Goal: Information Seeking & Learning: Compare options

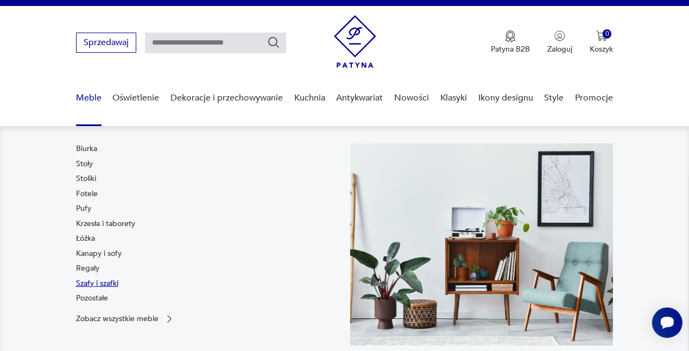
click at [78, 284] on link "Szafy i szafki" at bounding box center [97, 283] width 42 height 11
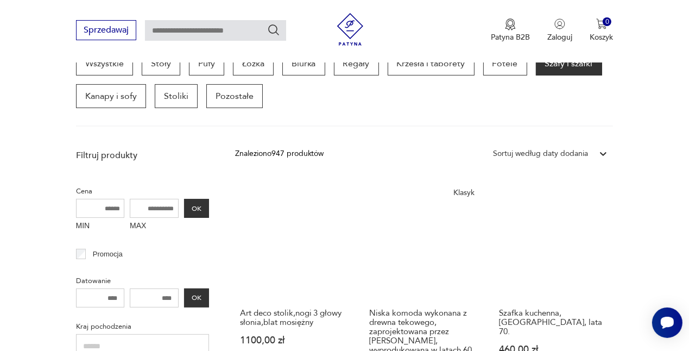
scroll to position [309, 0]
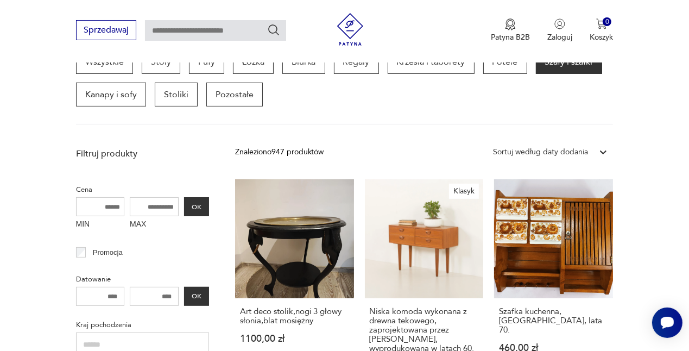
click at [161, 203] on input "MAX" at bounding box center [154, 206] width 49 height 19
drag, startPoint x: 140, startPoint y: 205, endPoint x: 174, endPoint y: 203, distance: 33.7
click at [174, 203] on input "MAX" at bounding box center [154, 206] width 49 height 19
drag, startPoint x: 174, startPoint y: 203, endPoint x: 138, endPoint y: 200, distance: 35.9
click at [138, 200] on input "MAX" at bounding box center [154, 206] width 49 height 19
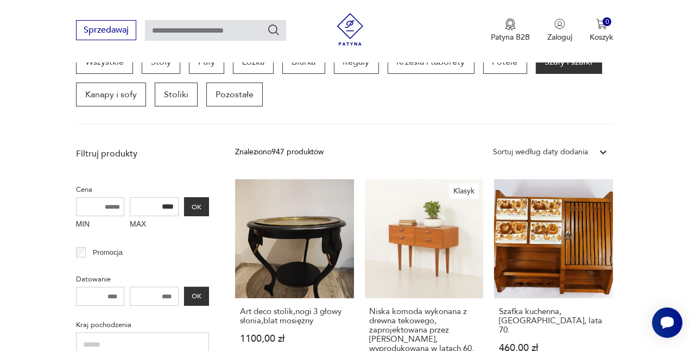
type input "****"
drag, startPoint x: 173, startPoint y: 292, endPoint x: 147, endPoint y: 293, distance: 26.1
click at [147, 293] on input "number" at bounding box center [154, 296] width 49 height 19
type input "****"
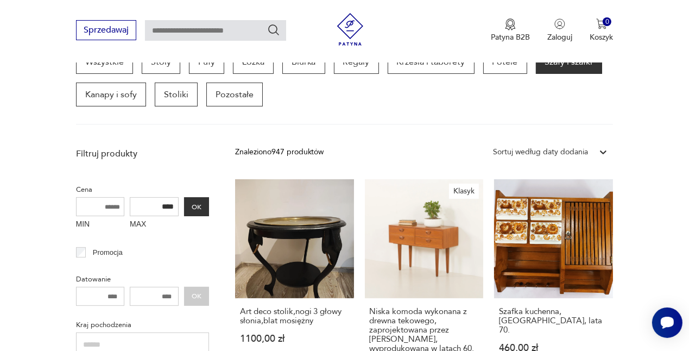
click at [139, 320] on p "Kraj pochodzenia" at bounding box center [142, 325] width 133 height 12
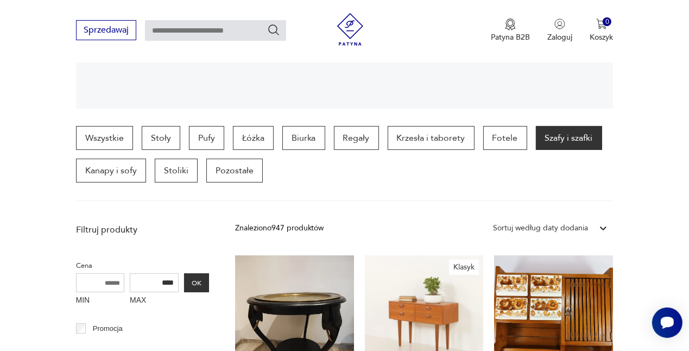
scroll to position [303, 0]
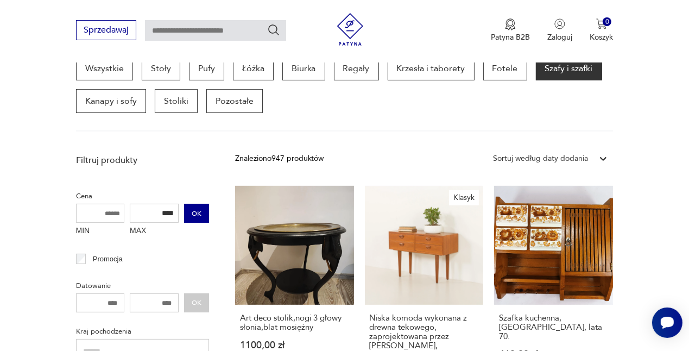
click at [188, 212] on button "OK" at bounding box center [196, 213] width 25 height 19
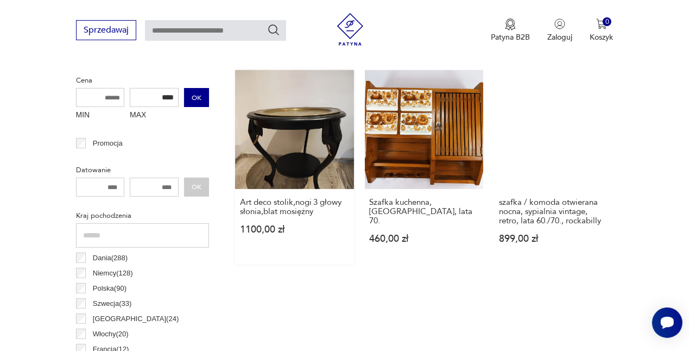
scroll to position [418, 0]
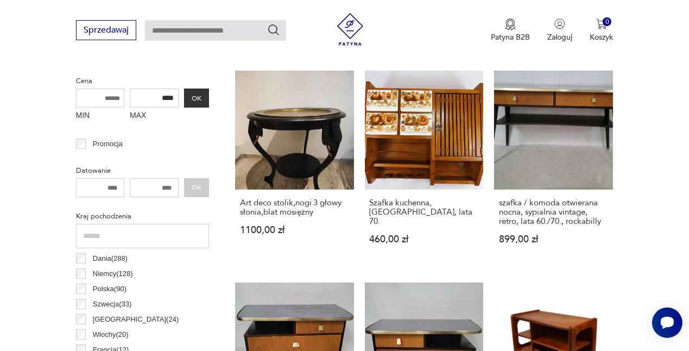
click at [205, 187] on div "**** OK" at bounding box center [142, 187] width 133 height 19
click at [192, 187] on div "**** OK" at bounding box center [142, 187] width 133 height 19
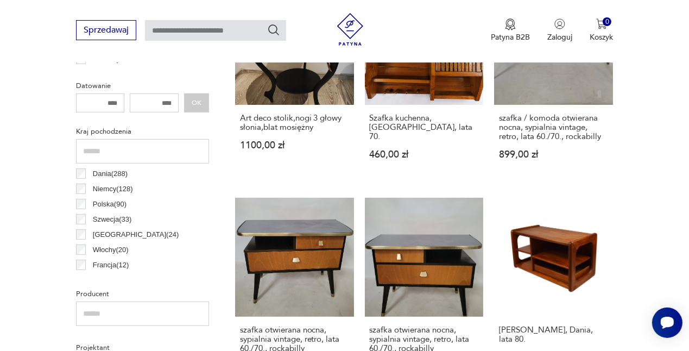
scroll to position [502, 0]
click at [119, 100] on input "number" at bounding box center [100, 103] width 49 height 19
drag, startPoint x: 119, startPoint y: 100, endPoint x: 98, endPoint y: 100, distance: 20.6
click at [98, 100] on input "number" at bounding box center [100, 103] width 49 height 19
type input "****"
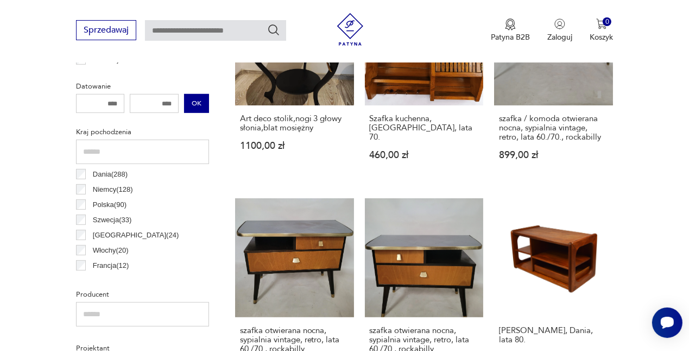
click at [194, 108] on button "OK" at bounding box center [196, 103] width 25 height 19
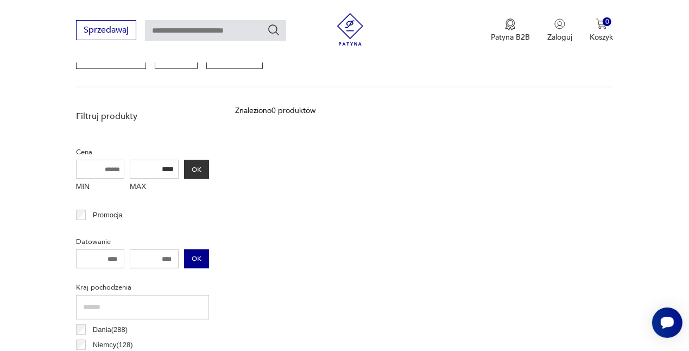
scroll to position [349, 0]
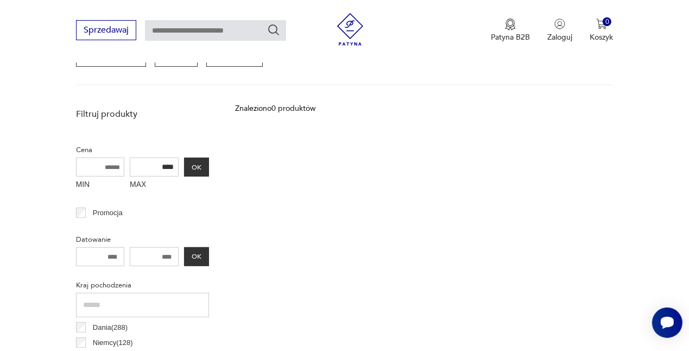
drag, startPoint x: 120, startPoint y: 254, endPoint x: 82, endPoint y: 257, distance: 38.1
click at [82, 257] on input "****" at bounding box center [100, 256] width 49 height 19
click at [196, 168] on button "OK" at bounding box center [196, 166] width 25 height 19
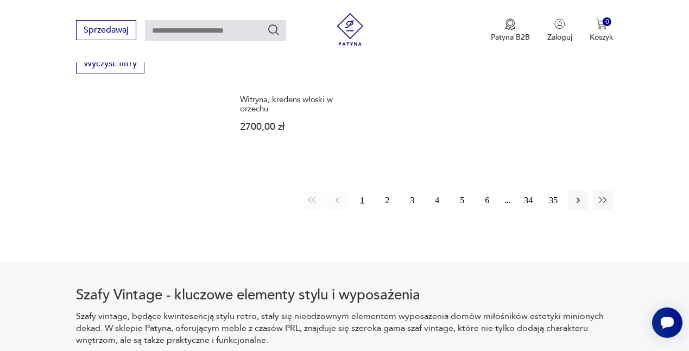
scroll to position [1591, 0]
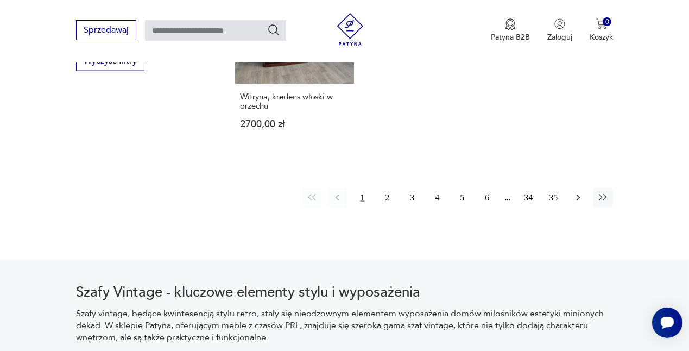
click at [580, 192] on icon "button" at bounding box center [578, 197] width 11 height 11
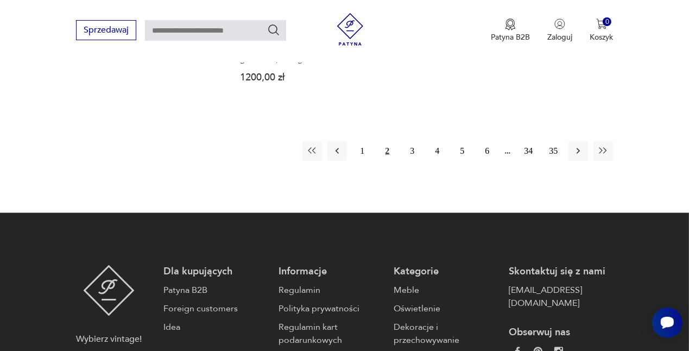
scroll to position [1645, 0]
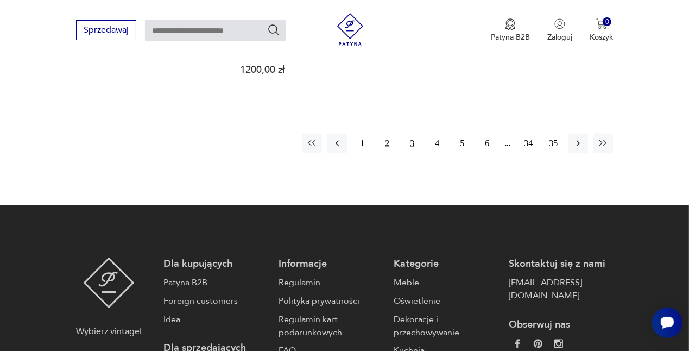
click at [410, 144] on button "3" at bounding box center [412, 144] width 20 height 20
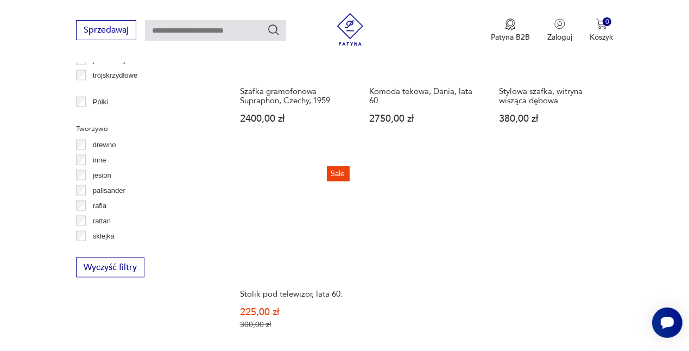
scroll to position [1587, 0]
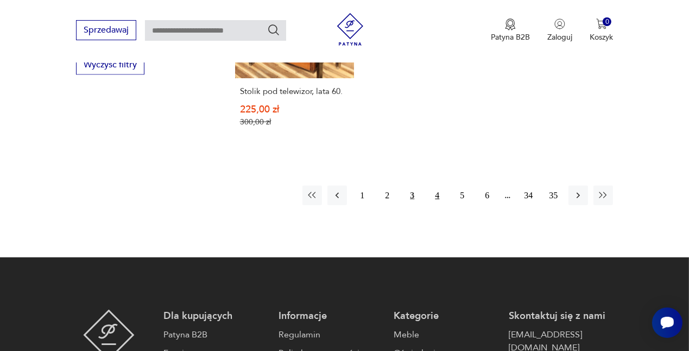
click at [437, 186] on button "4" at bounding box center [437, 196] width 20 height 20
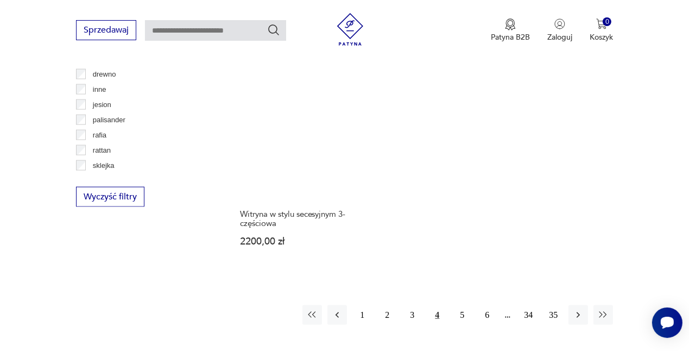
scroll to position [1502, 0]
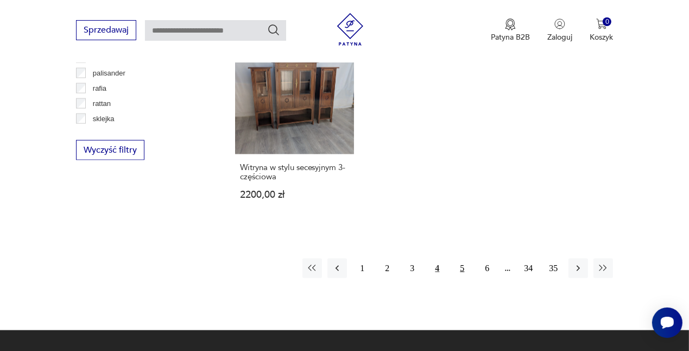
click at [461, 258] on button "5" at bounding box center [462, 268] width 20 height 20
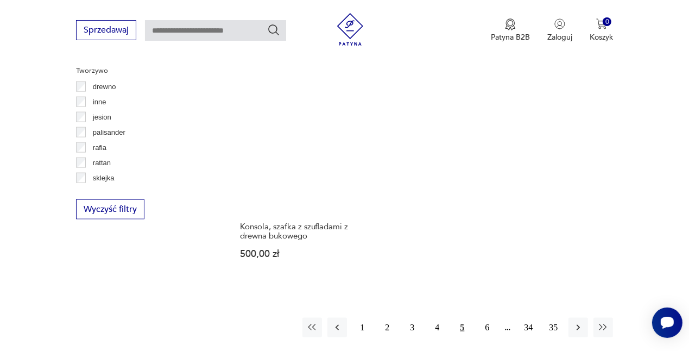
scroll to position [1444, 0]
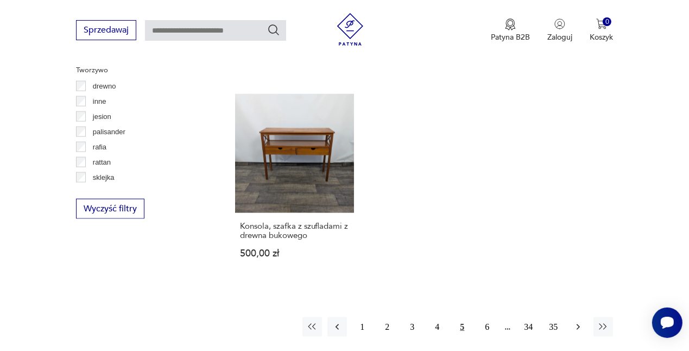
click at [579, 326] on icon "button" at bounding box center [578, 326] width 11 height 11
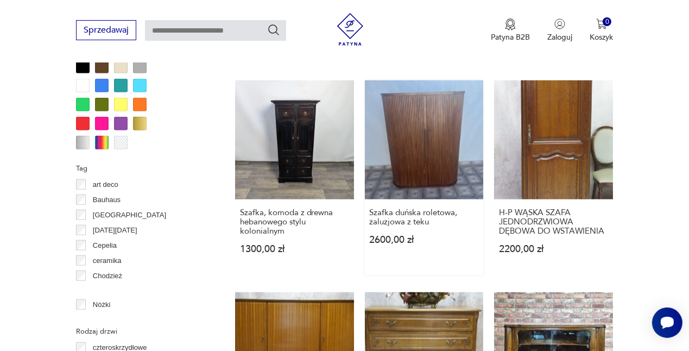
scroll to position [1050, 0]
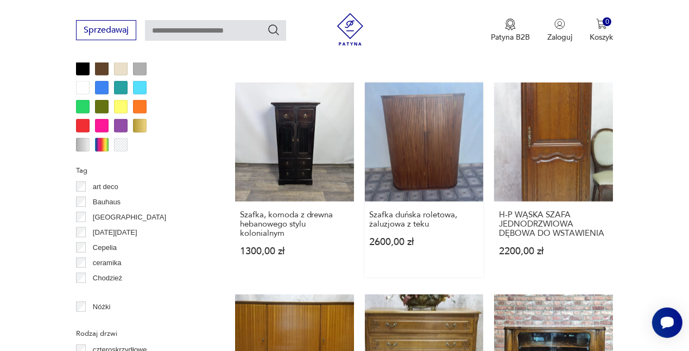
click at [474, 166] on link "Szafka duńska roletowa, żaluzjowa z teku 2600,00 zł" at bounding box center [424, 179] width 119 height 194
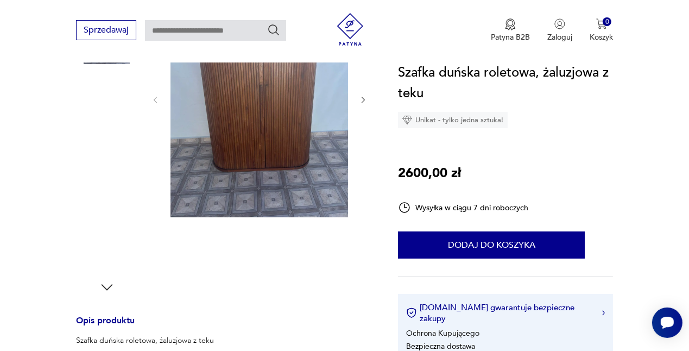
scroll to position [207, 0]
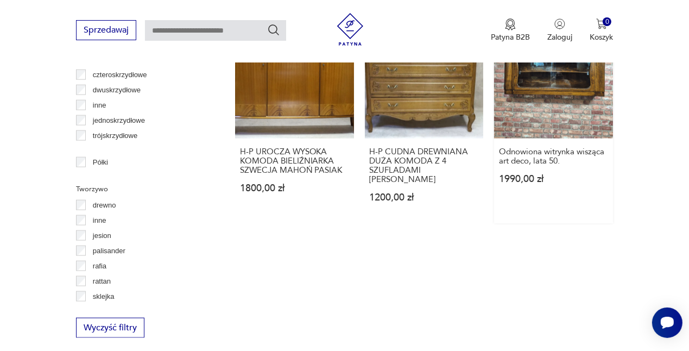
scroll to position [1540, 0]
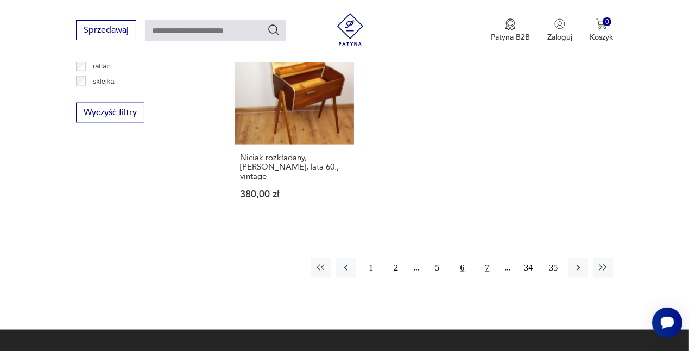
click at [485, 258] on button "7" at bounding box center [487, 268] width 20 height 20
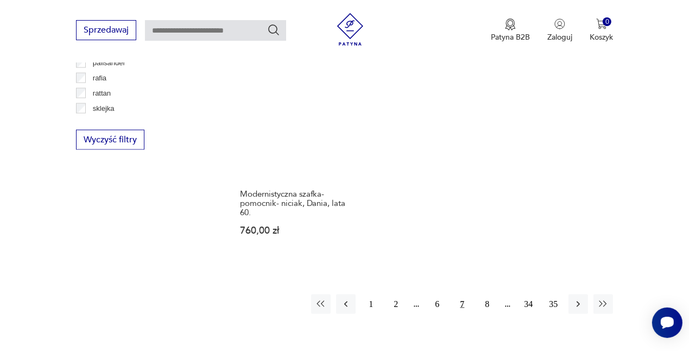
scroll to position [1521, 0]
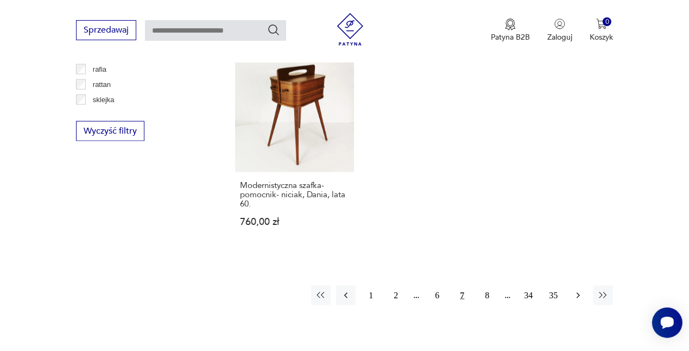
click at [579, 292] on icon "button" at bounding box center [577, 295] width 3 height 6
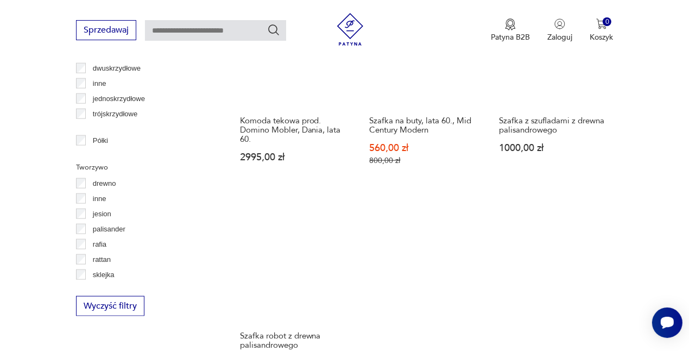
scroll to position [1548, 0]
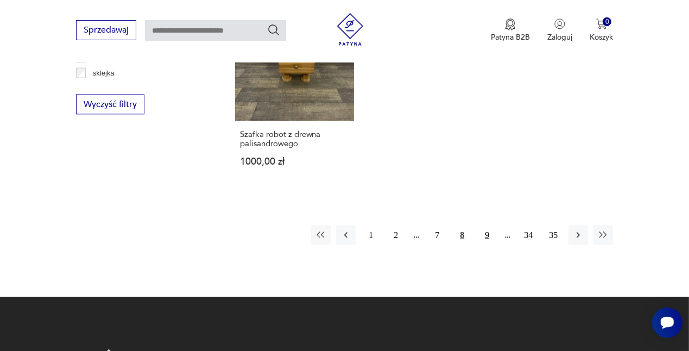
click at [481, 230] on button "9" at bounding box center [487, 235] width 20 height 20
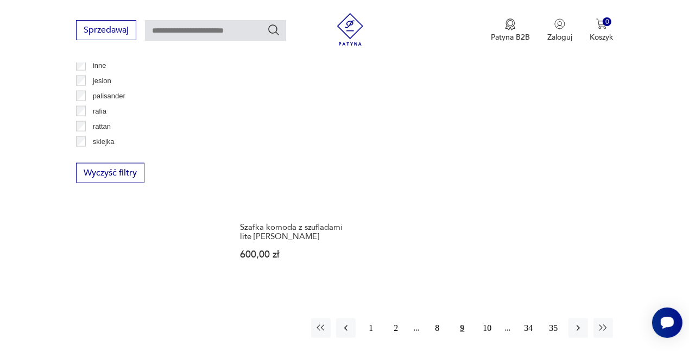
scroll to position [1480, 0]
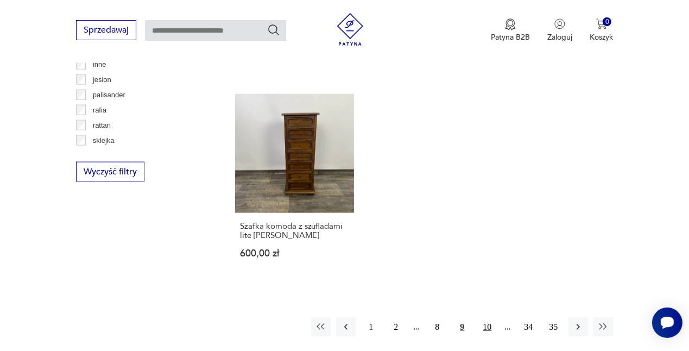
click at [487, 317] on button "10" at bounding box center [487, 327] width 20 height 20
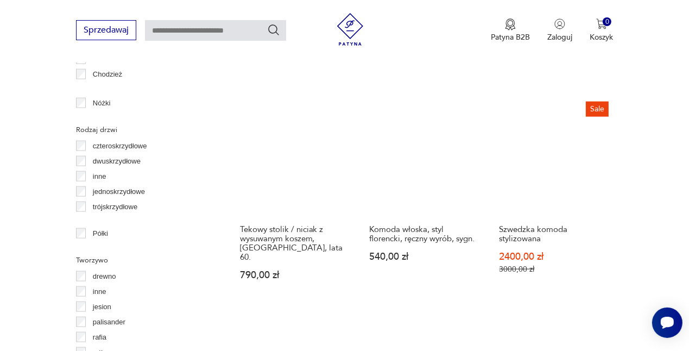
scroll to position [1434, 0]
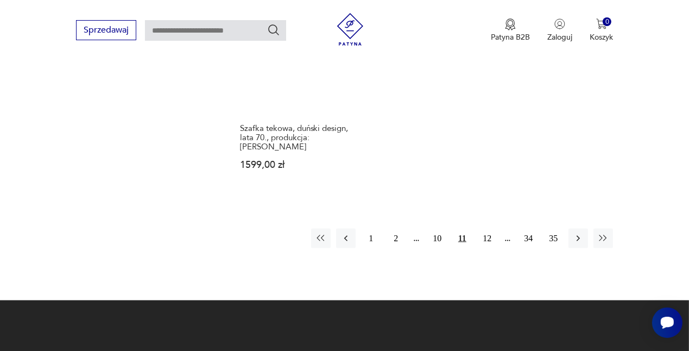
scroll to position [1638, 0]
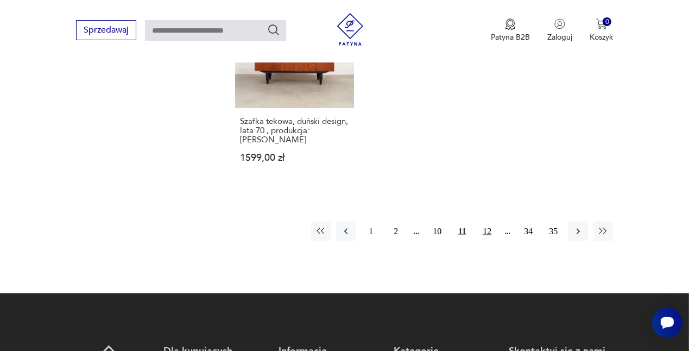
click at [487, 221] on button "12" at bounding box center [487, 231] width 20 height 20
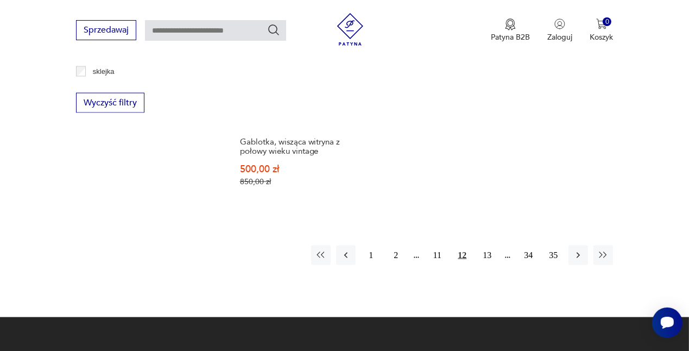
scroll to position [1550, 0]
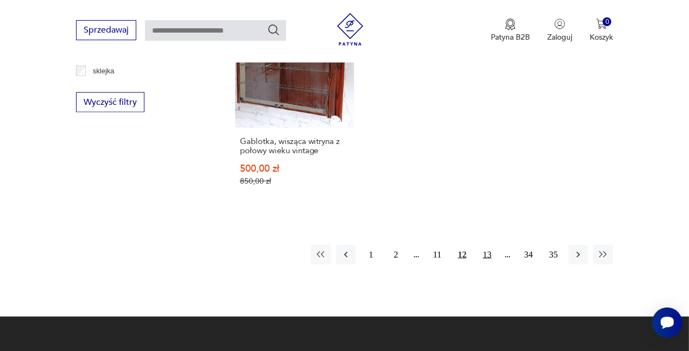
click at [487, 250] on button "13" at bounding box center [487, 255] width 20 height 20
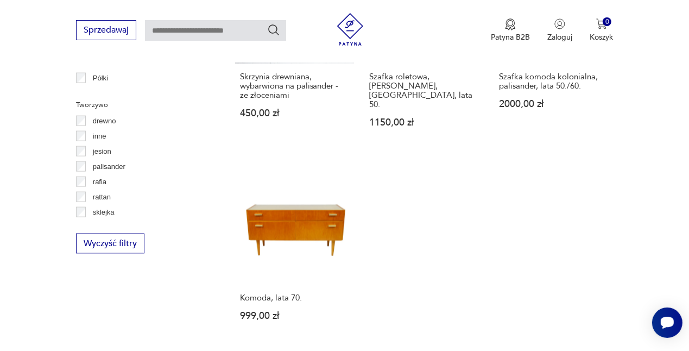
scroll to position [1410, 0]
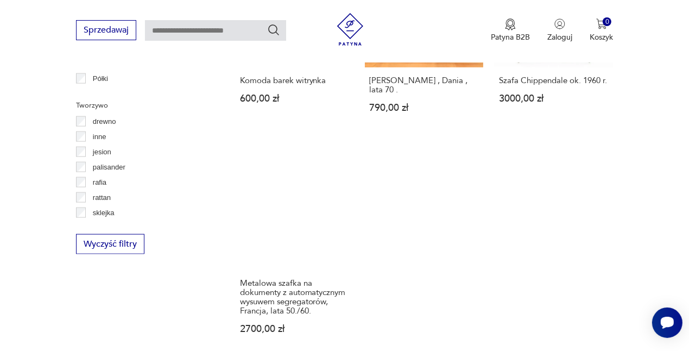
scroll to position [1590, 0]
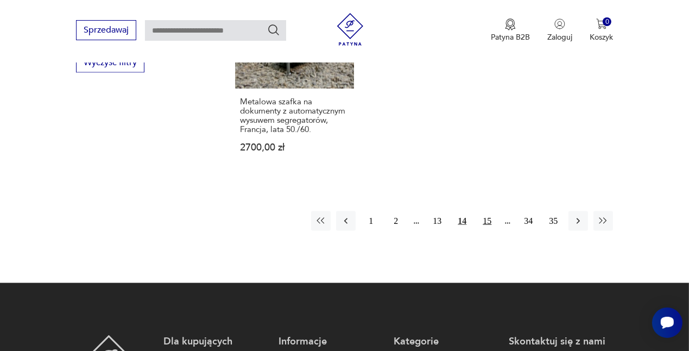
click at [486, 211] on button "15" at bounding box center [487, 221] width 20 height 20
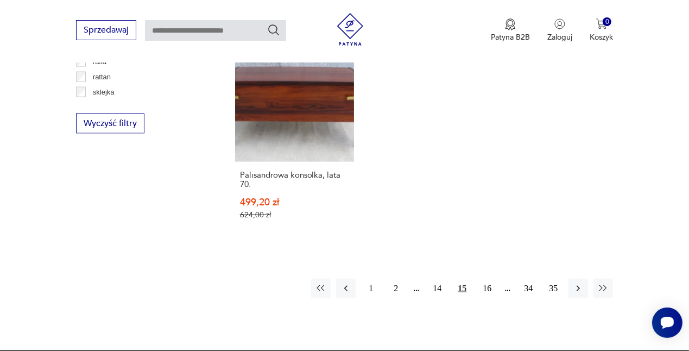
scroll to position [1530, 0]
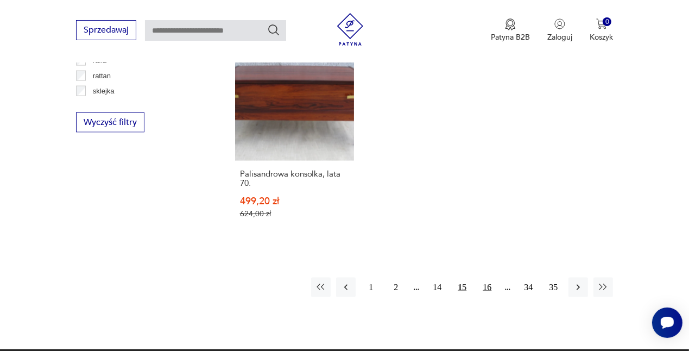
click at [488, 277] on button "16" at bounding box center [487, 287] width 20 height 20
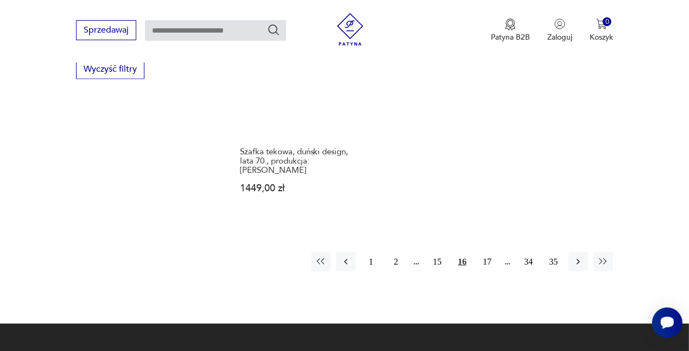
scroll to position [1599, 0]
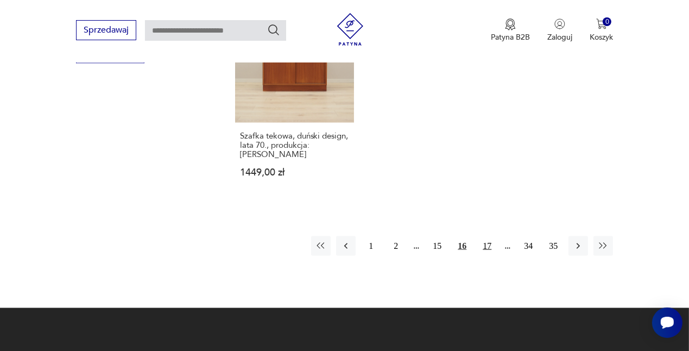
click at [488, 236] on button "17" at bounding box center [487, 246] width 20 height 20
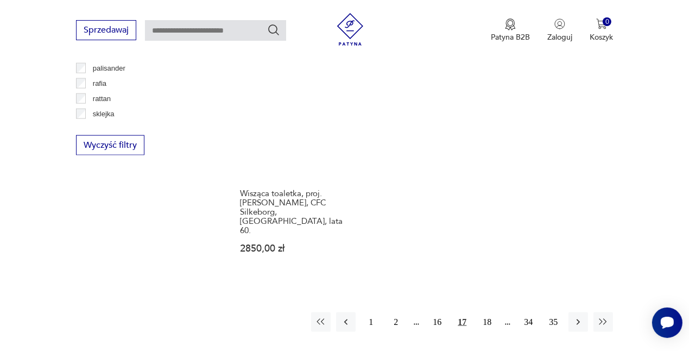
scroll to position [1520, 0]
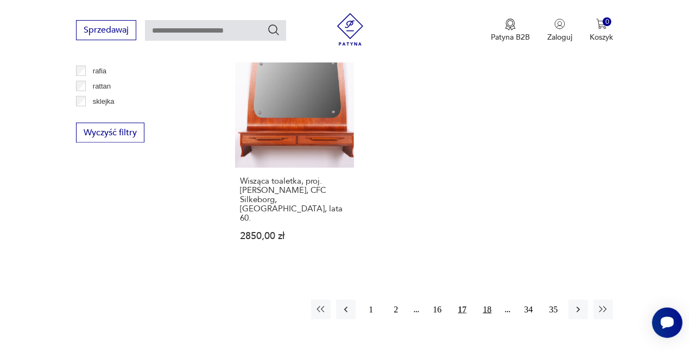
click at [485, 300] on button "18" at bounding box center [487, 310] width 20 height 20
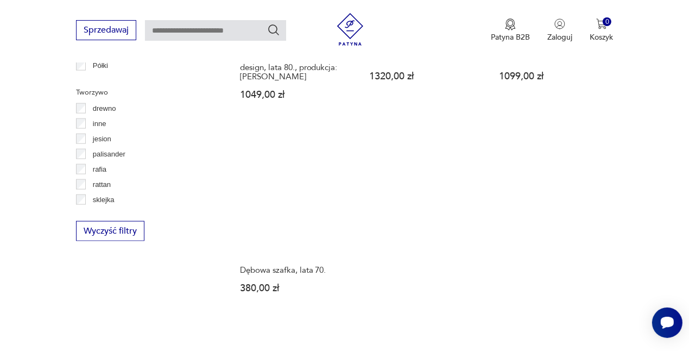
scroll to position [1599, 0]
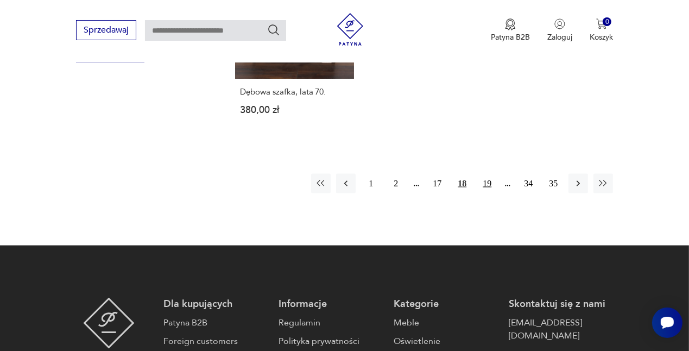
click at [488, 174] on button "19" at bounding box center [487, 184] width 20 height 20
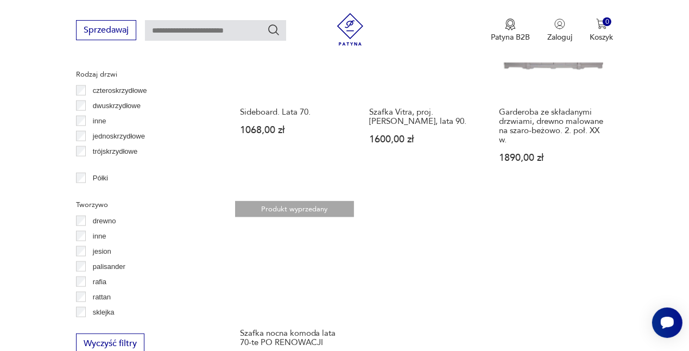
scroll to position [1477, 0]
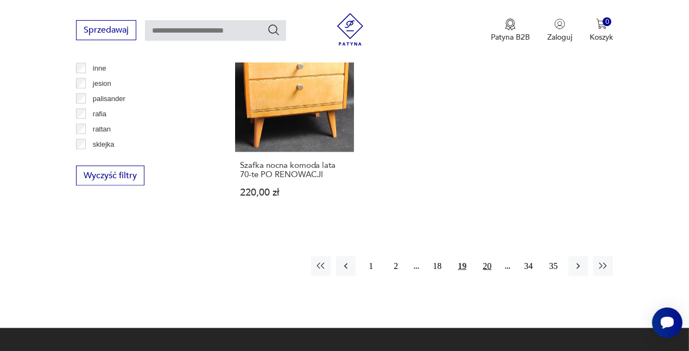
click at [487, 256] on button "20" at bounding box center [487, 266] width 20 height 20
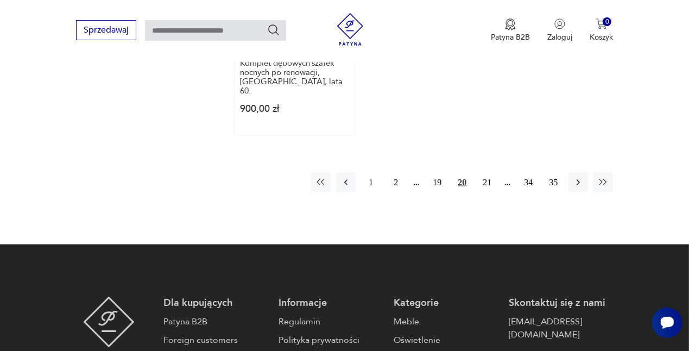
scroll to position [1618, 0]
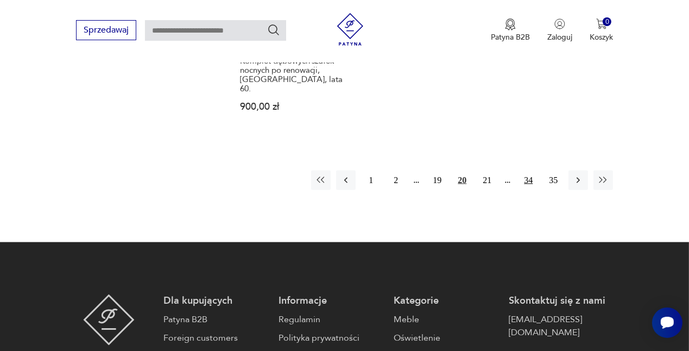
click at [531, 170] on button "34" at bounding box center [528, 180] width 20 height 20
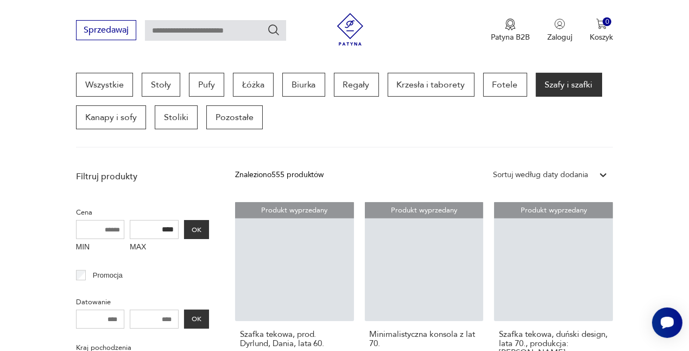
scroll to position [287, 0]
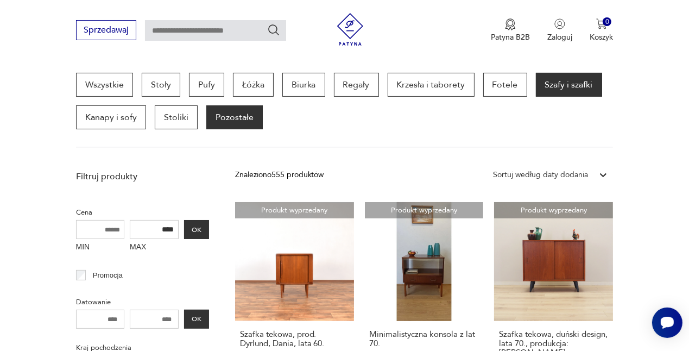
click at [231, 113] on p "Pozostałe" at bounding box center [234, 117] width 56 height 24
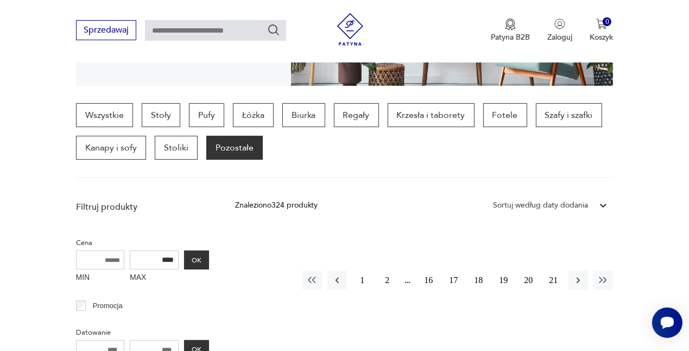
scroll to position [257, 0]
click at [269, 203] on div "Znaleziono 324 produkty" at bounding box center [276, 205] width 83 height 12
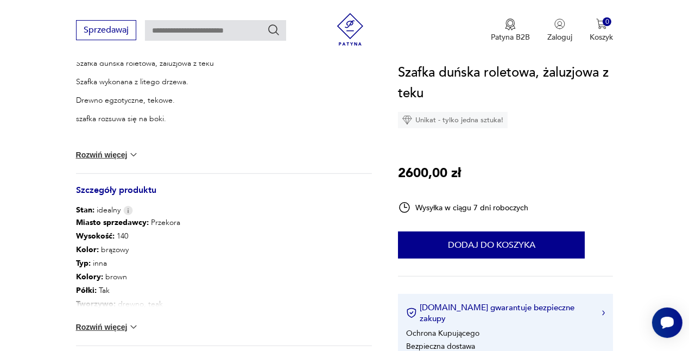
scroll to position [476, 0]
click at [110, 326] on button "Rozwiń więcej" at bounding box center [107, 326] width 63 height 11
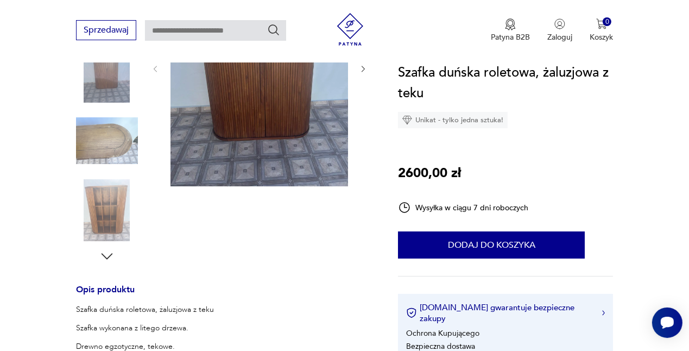
scroll to position [150, 0]
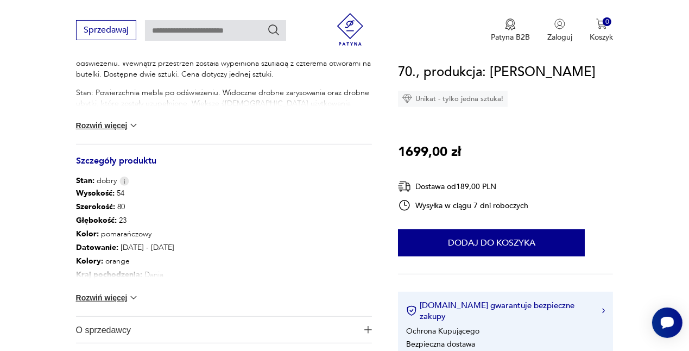
scroll to position [505, 0]
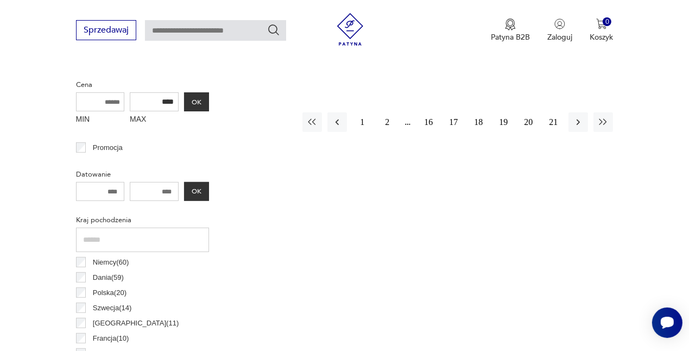
scroll to position [406, 0]
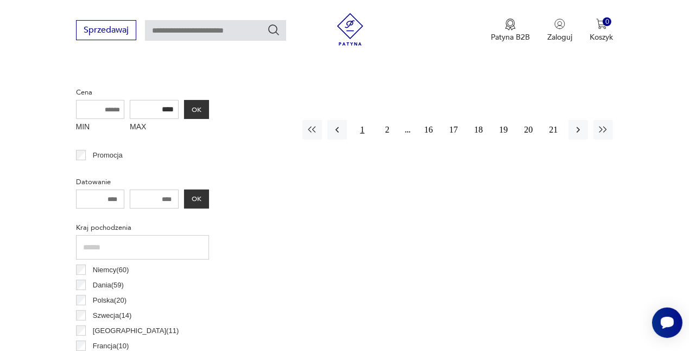
click at [362, 130] on button "1" at bounding box center [362, 130] width 20 height 20
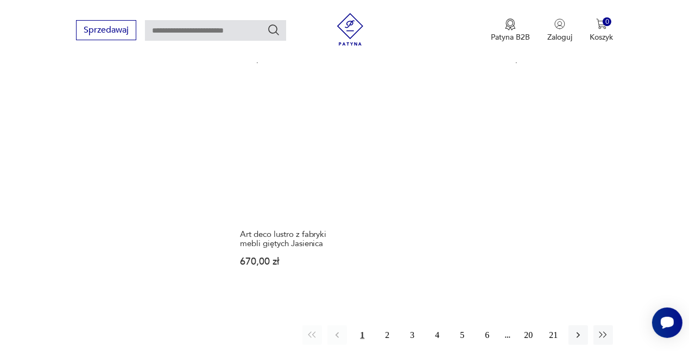
scroll to position [1474, 0]
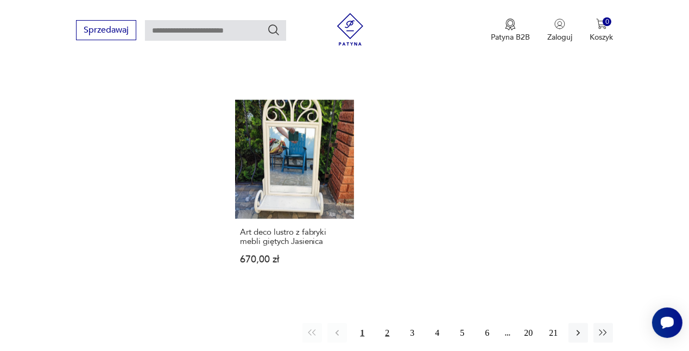
click at [383, 323] on button "2" at bounding box center [387, 333] width 20 height 20
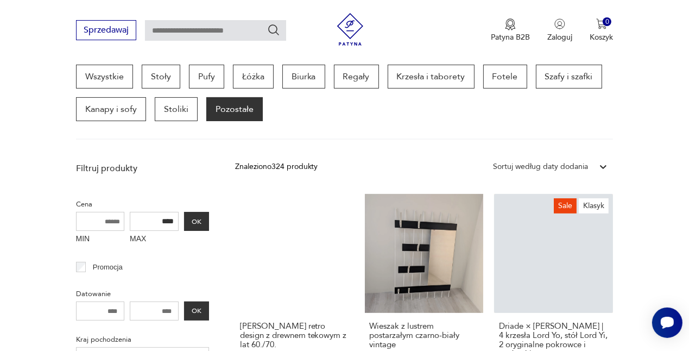
scroll to position [287, 0]
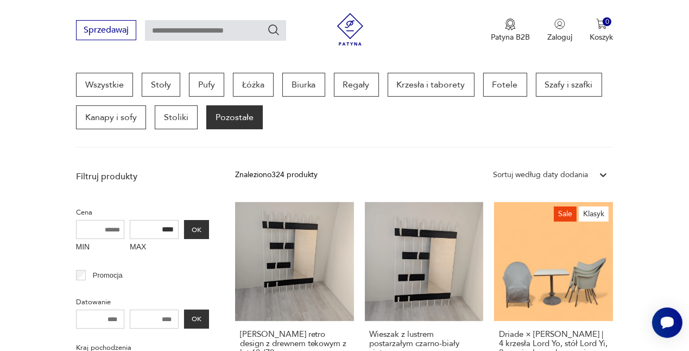
click at [383, 313] on link "Wieszak z lustrem postarzałym czarno-biały vintage 500,00 zł" at bounding box center [424, 310] width 119 height 216
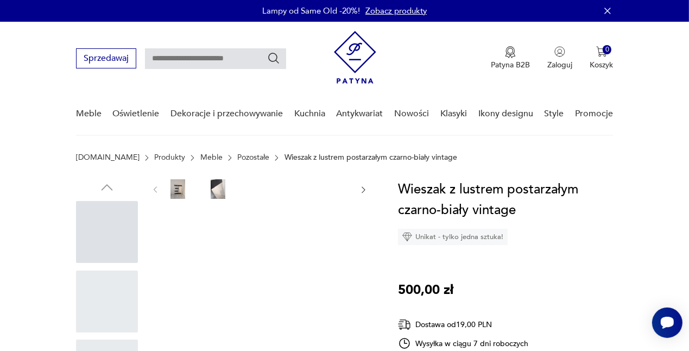
scroll to position [68, 0]
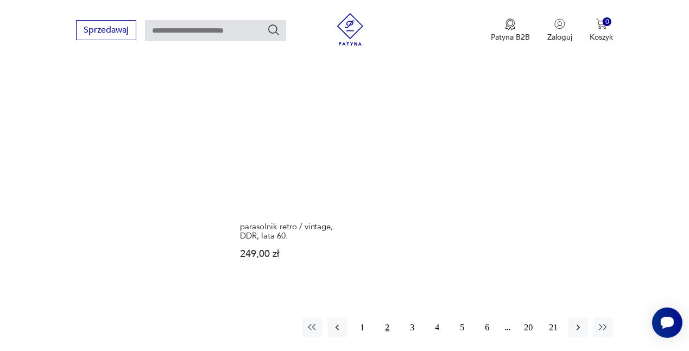
scroll to position [1496, 0]
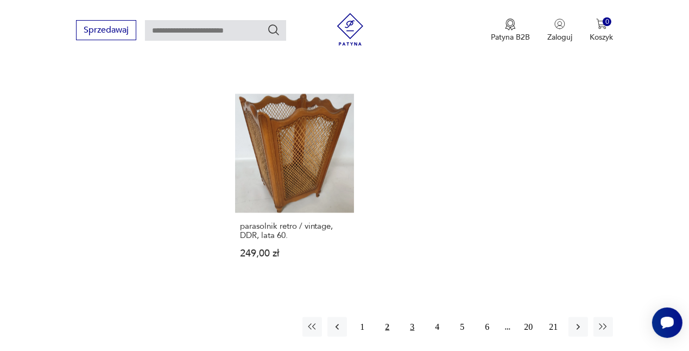
click at [416, 317] on button "3" at bounding box center [412, 327] width 20 height 20
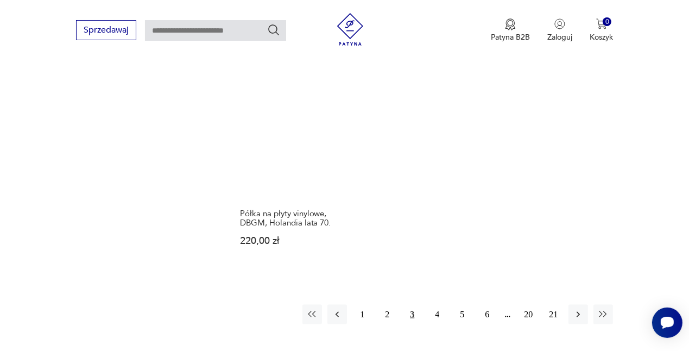
scroll to position [1512, 0]
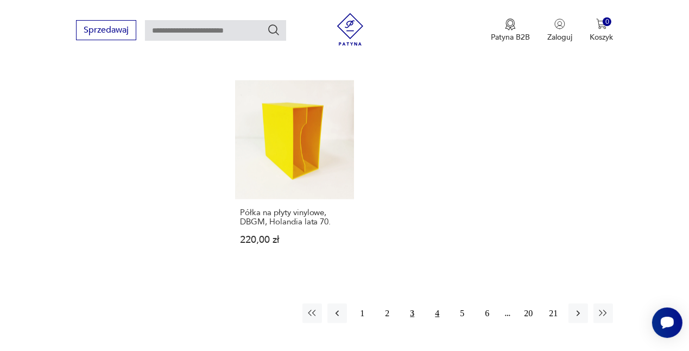
click at [437, 303] on button "4" at bounding box center [437, 313] width 20 height 20
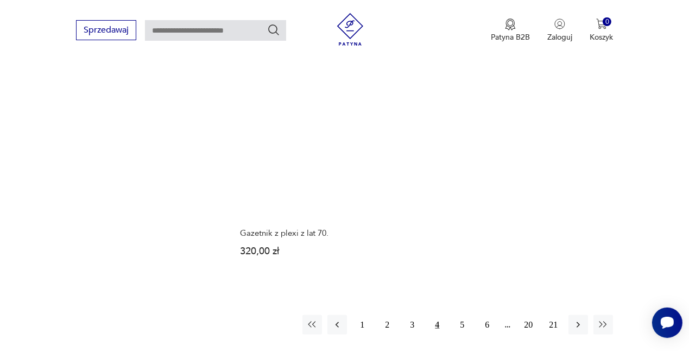
scroll to position [1478, 0]
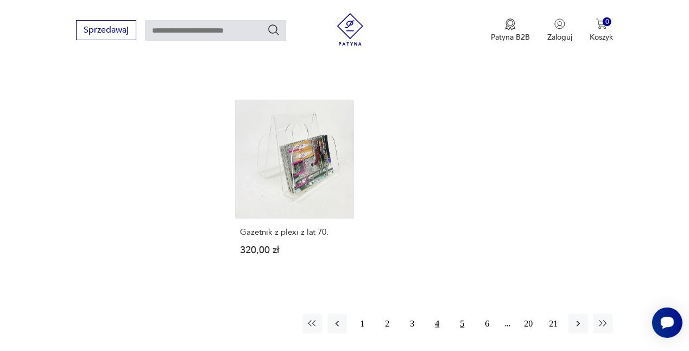
click at [461, 314] on button "5" at bounding box center [462, 324] width 20 height 20
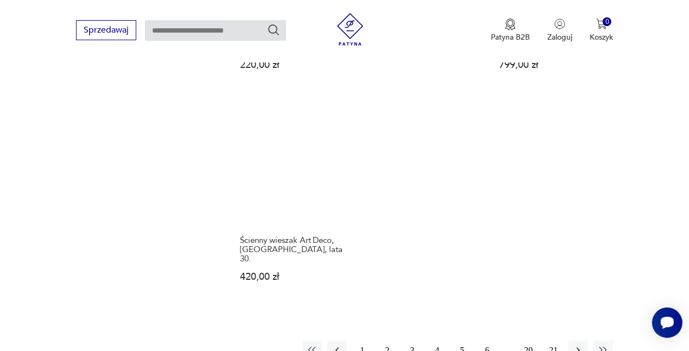
scroll to position [1429, 0]
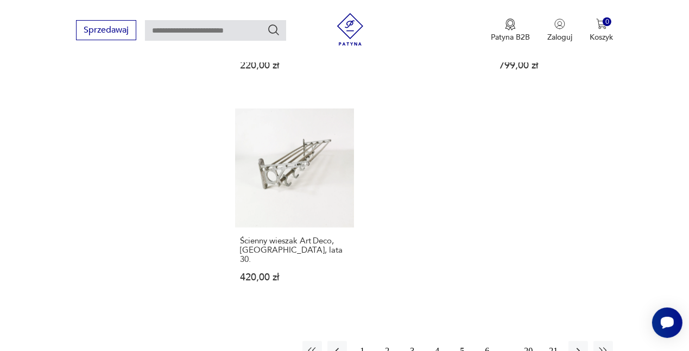
click at [488, 341] on button "6" at bounding box center [487, 351] width 20 height 20
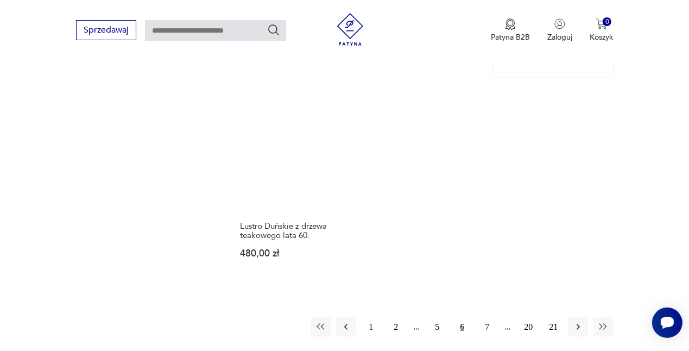
scroll to position [1479, 0]
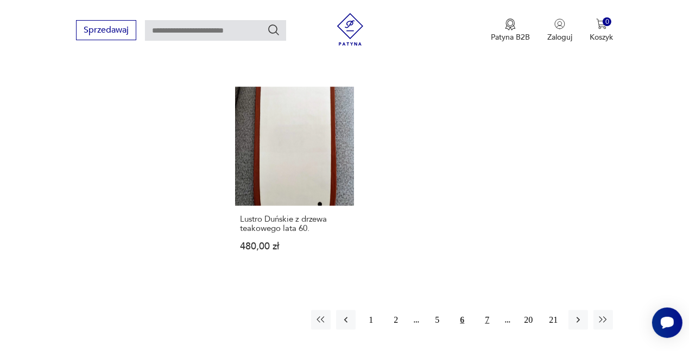
click at [490, 310] on button "7" at bounding box center [487, 320] width 20 height 20
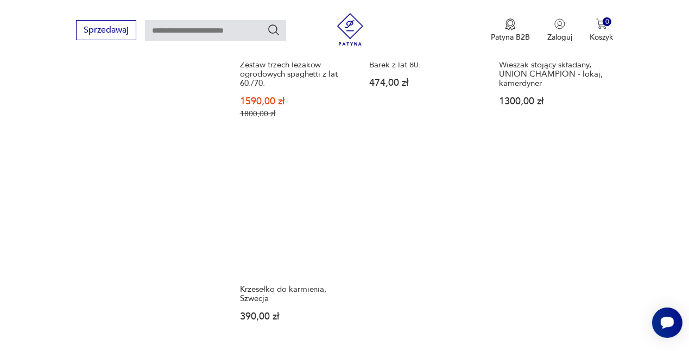
scroll to position [1572, 0]
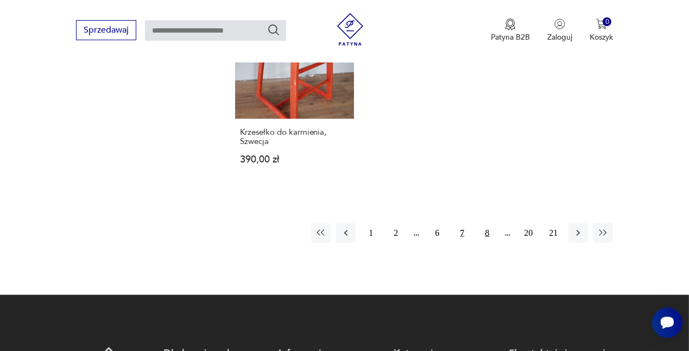
click at [490, 223] on button "8" at bounding box center [487, 233] width 20 height 20
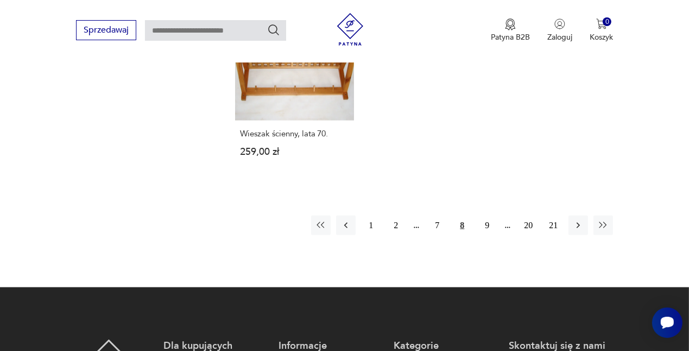
scroll to position [1563, 0]
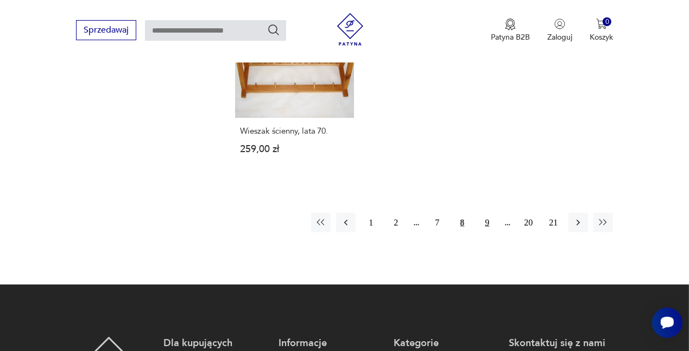
click at [489, 213] on button "9" at bounding box center [487, 223] width 20 height 20
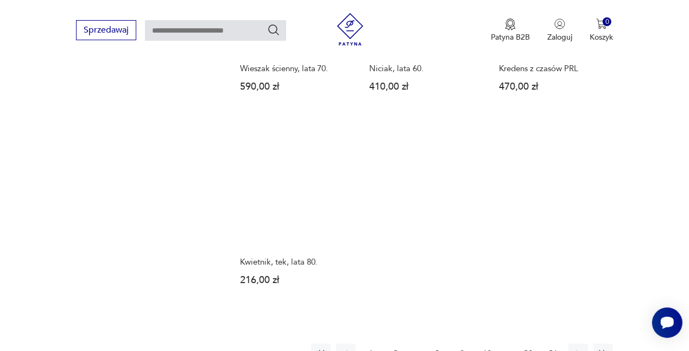
scroll to position [1419, 0]
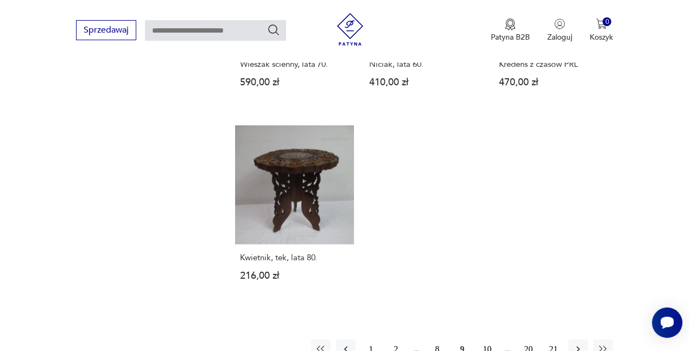
click at [487, 339] on button "10" at bounding box center [487, 349] width 20 height 20
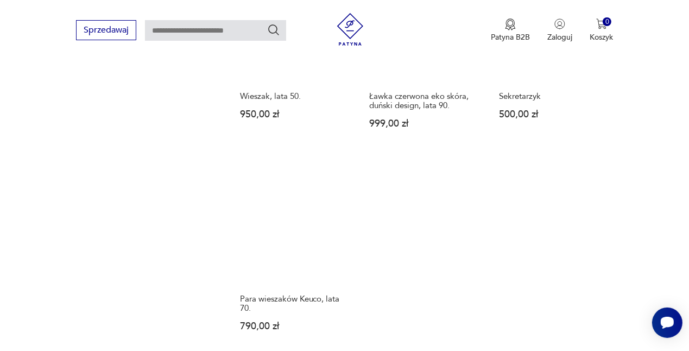
scroll to position [1590, 0]
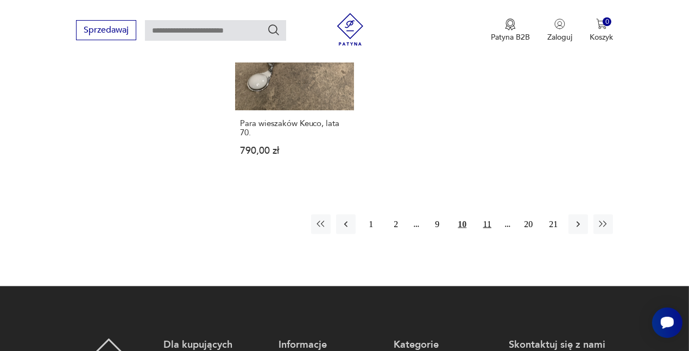
click at [484, 214] on button "11" at bounding box center [487, 224] width 20 height 20
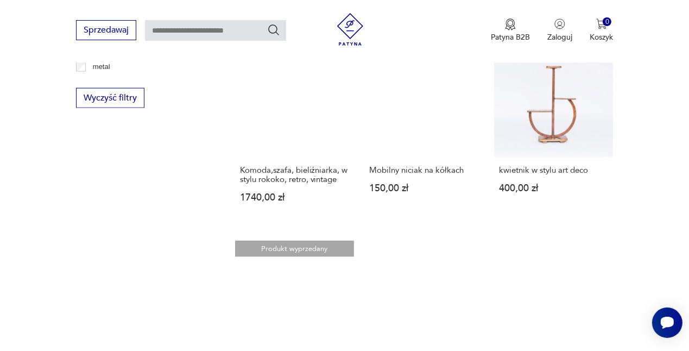
scroll to position [1395, 0]
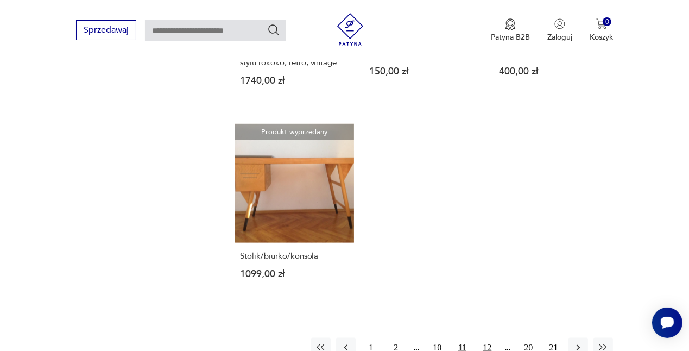
click at [489, 338] on button "12" at bounding box center [487, 348] width 20 height 20
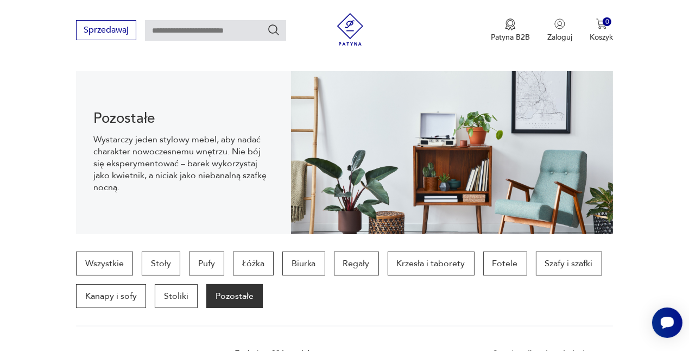
scroll to position [107, 0]
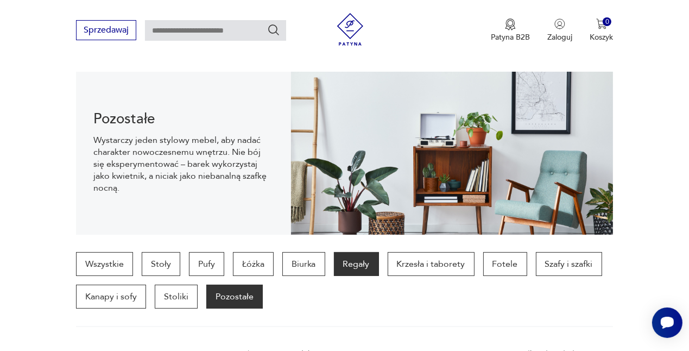
click at [360, 264] on p "Regały" at bounding box center [356, 264] width 45 height 24
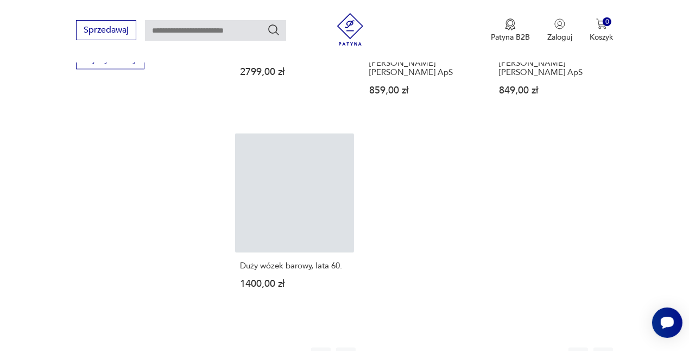
scroll to position [1456, 0]
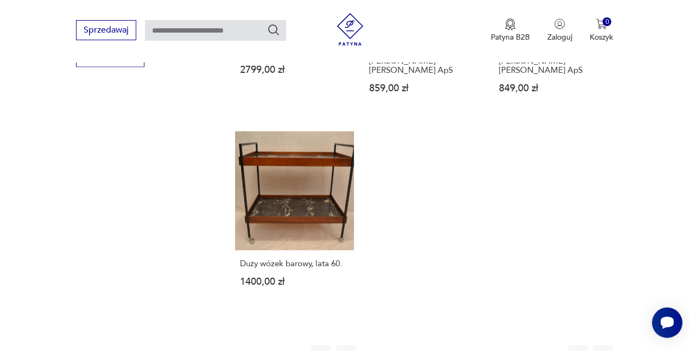
click at [392, 345] on button "2" at bounding box center [396, 355] width 20 height 20
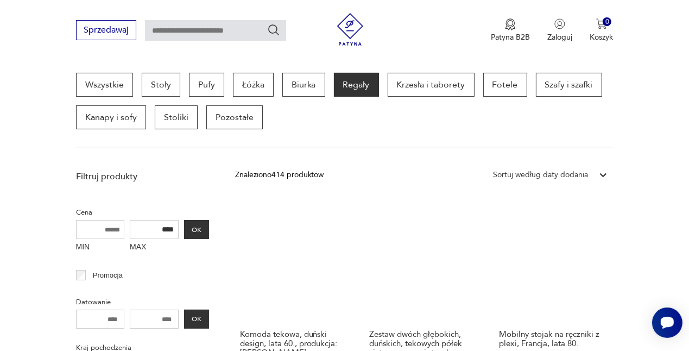
scroll to position [293, 0]
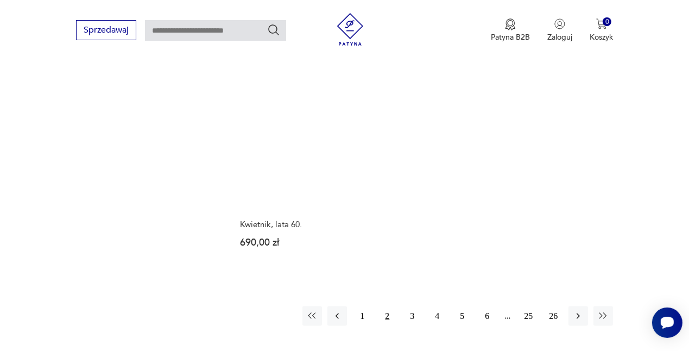
scroll to position [1496, 0]
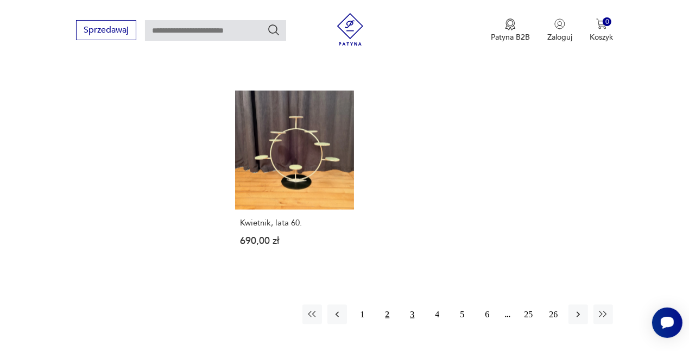
click at [406, 304] on button "3" at bounding box center [412, 314] width 20 height 20
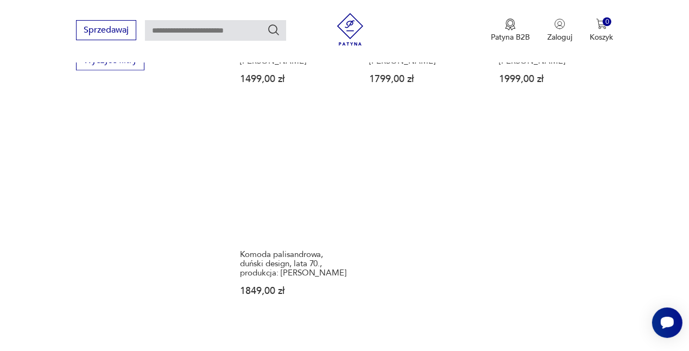
scroll to position [1453, 0]
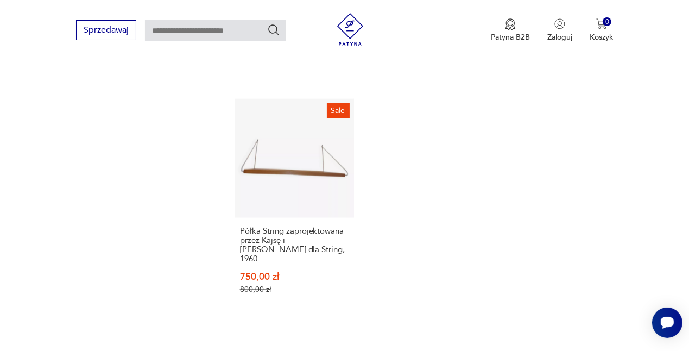
scroll to position [1578, 0]
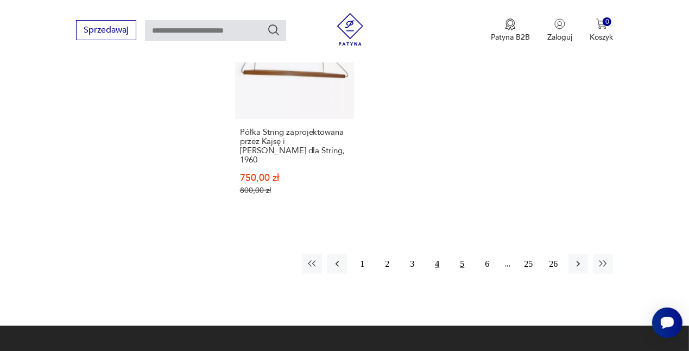
click at [467, 254] on button "5" at bounding box center [462, 264] width 20 height 20
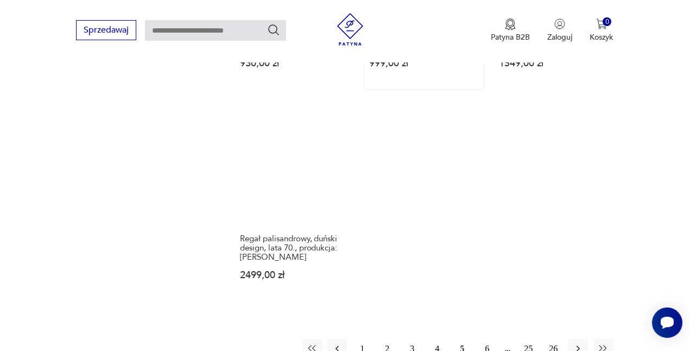
scroll to position [1670, 0]
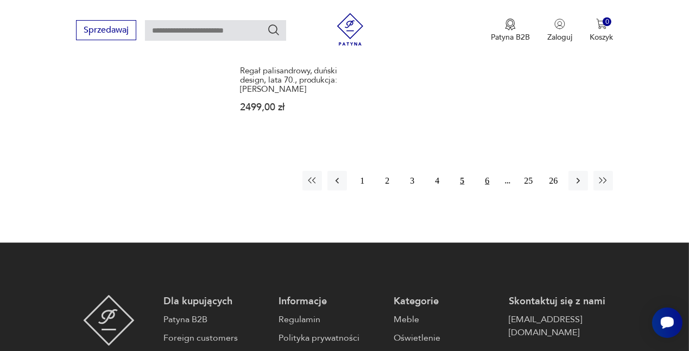
click at [487, 171] on button "6" at bounding box center [487, 181] width 20 height 20
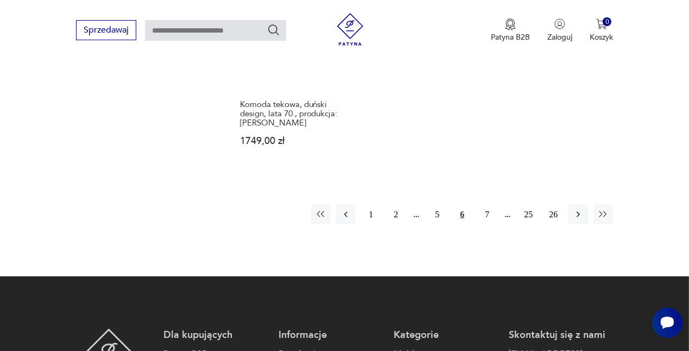
scroll to position [1574, 0]
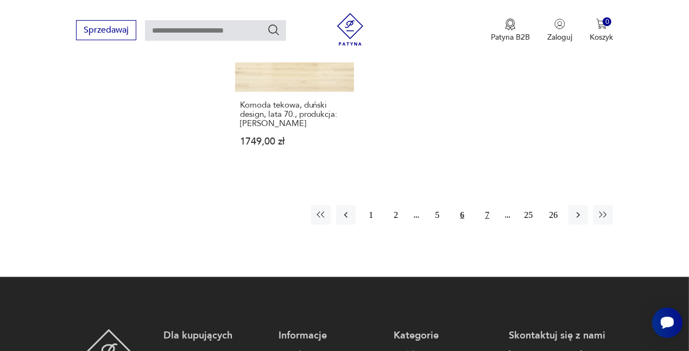
click at [482, 205] on button "7" at bounding box center [487, 215] width 20 height 20
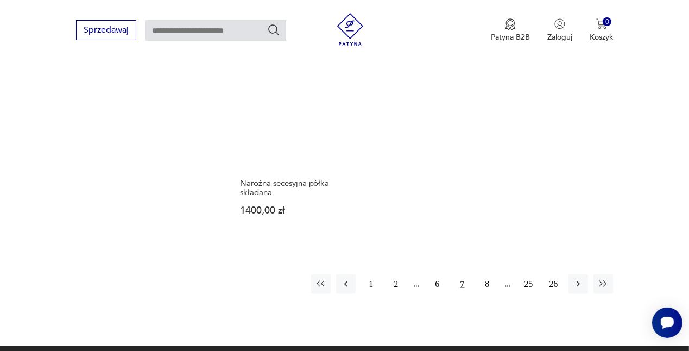
scroll to position [1517, 0]
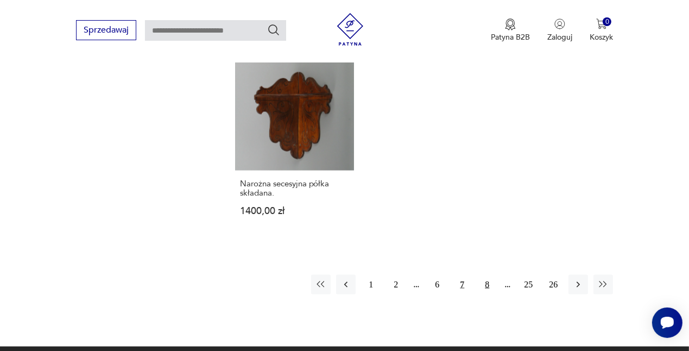
click at [484, 275] on button "8" at bounding box center [487, 285] width 20 height 20
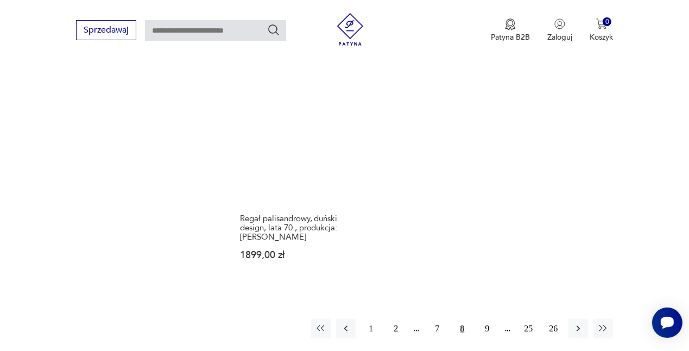
scroll to position [1483, 0]
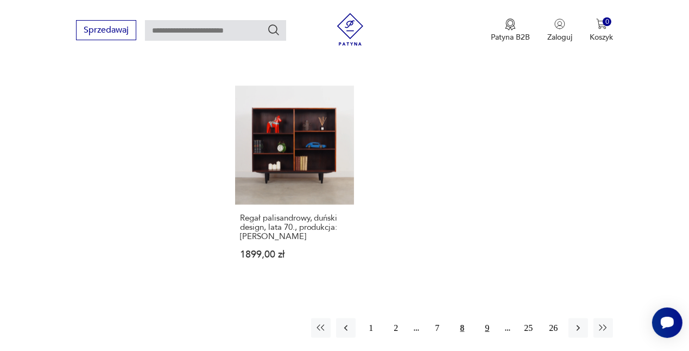
click at [487, 319] on button "9" at bounding box center [487, 328] width 20 height 20
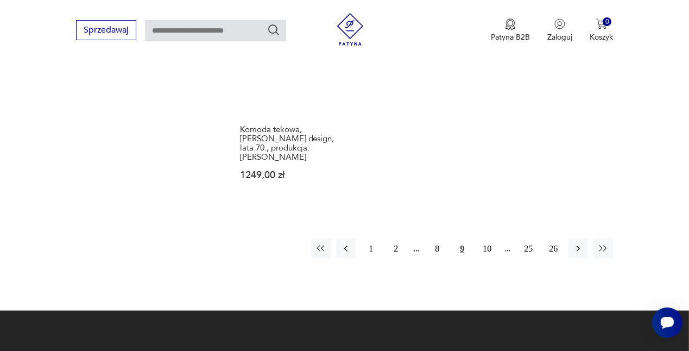
scroll to position [1553, 0]
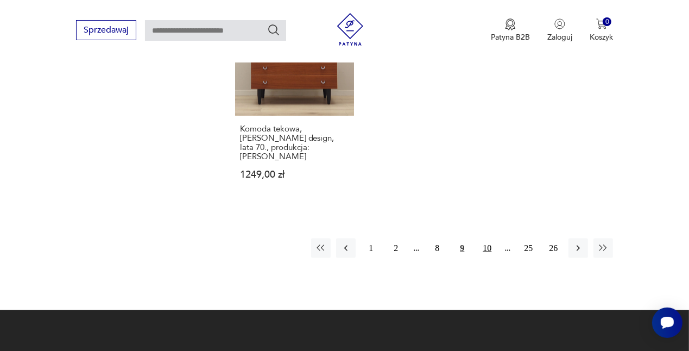
click at [487, 238] on button "10" at bounding box center [487, 248] width 20 height 20
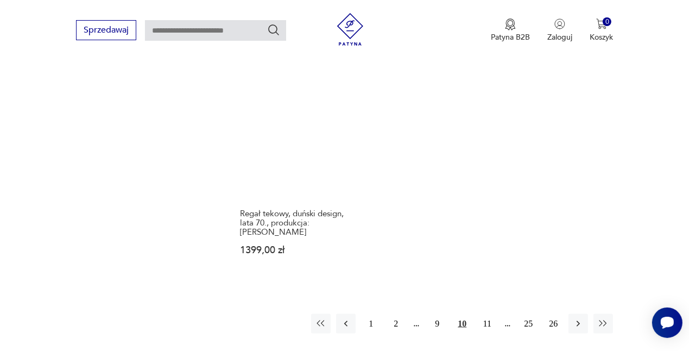
scroll to position [1541, 0]
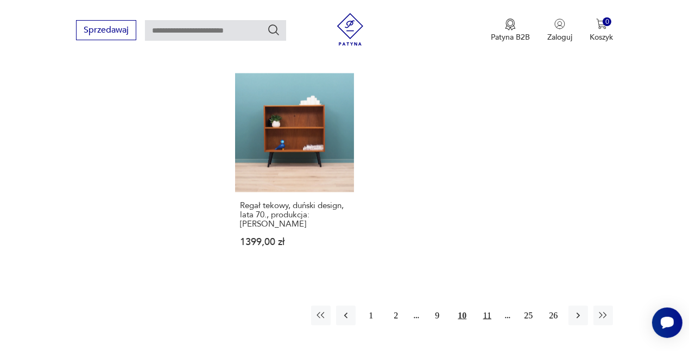
click at [489, 306] on button "11" at bounding box center [487, 316] width 20 height 20
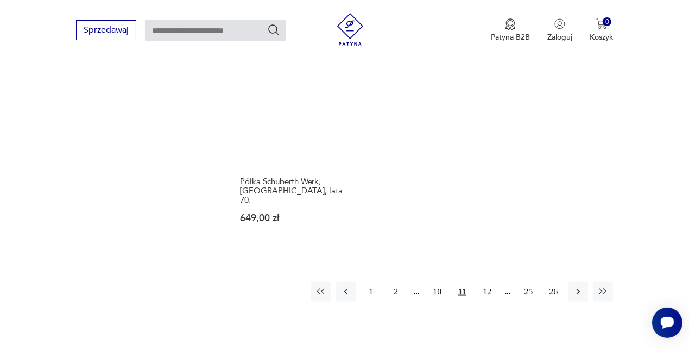
scroll to position [1501, 0]
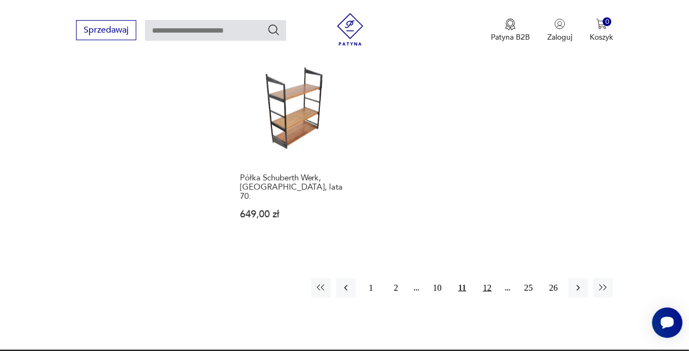
click at [490, 278] on button "12" at bounding box center [487, 288] width 20 height 20
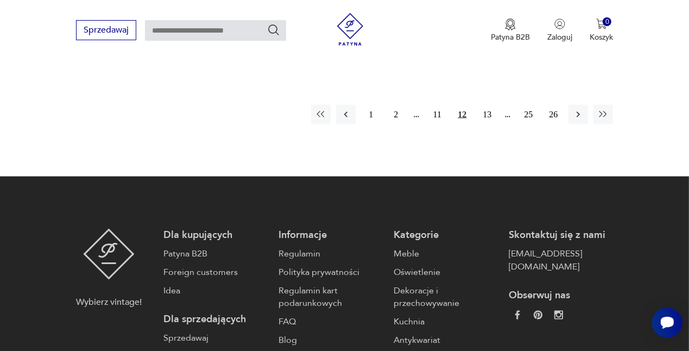
scroll to position [1696, 0]
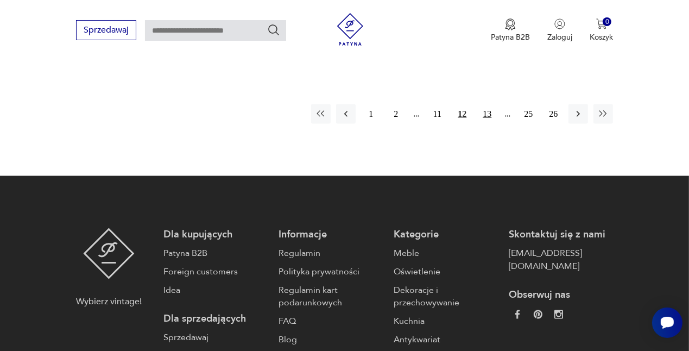
click at [486, 107] on button "13" at bounding box center [487, 114] width 20 height 20
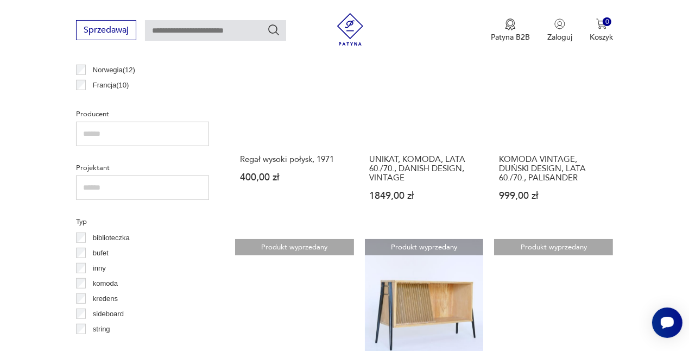
scroll to position [683, 0]
